Goal: Communication & Community: Answer question/provide support

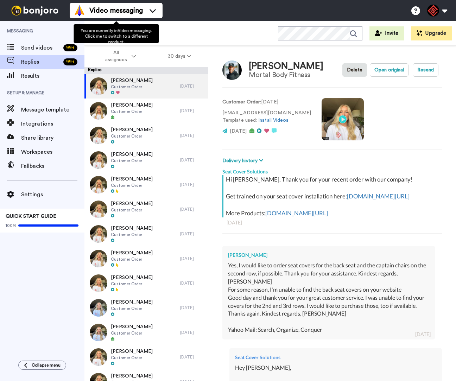
type textarea "x"
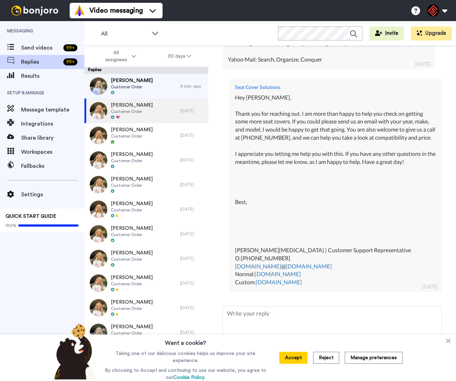
scroll to position [291, 0]
click at [171, 86] on div "Joey Daddario Customer Order" at bounding box center [132, 86] width 96 height 25
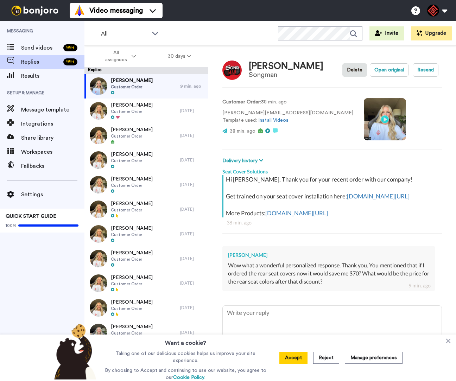
scroll to position [12, 0]
type textarea "x"
